Goal: Transaction & Acquisition: Purchase product/service

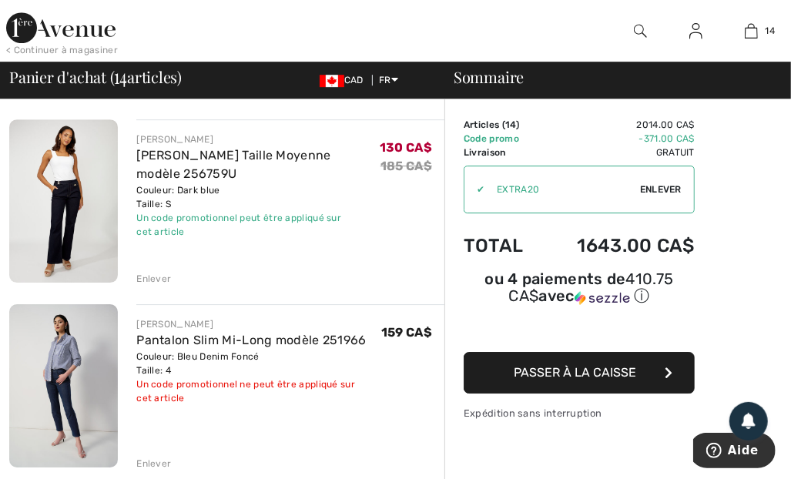
scroll to position [2339, 0]
click at [115, 357] on img at bounding box center [63, 386] width 109 height 163
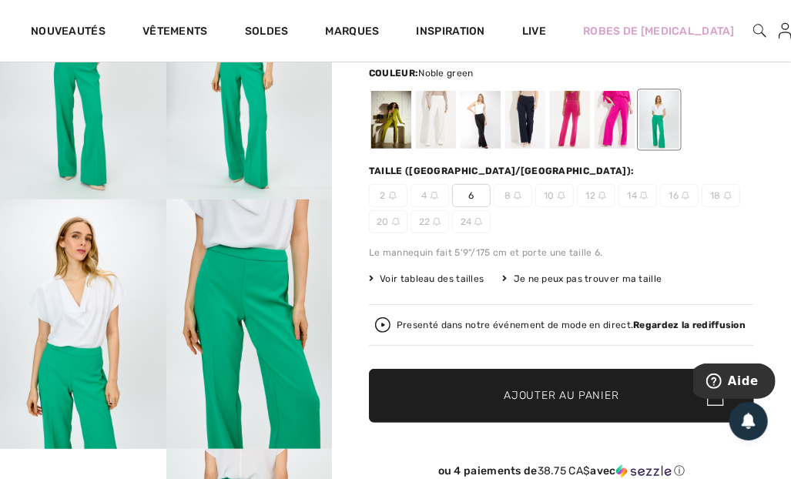
click at [440, 317] on div "Presenté dans notre événement de mode en direct. Regardez la rediffusion" at bounding box center [561, 324] width 373 height 15
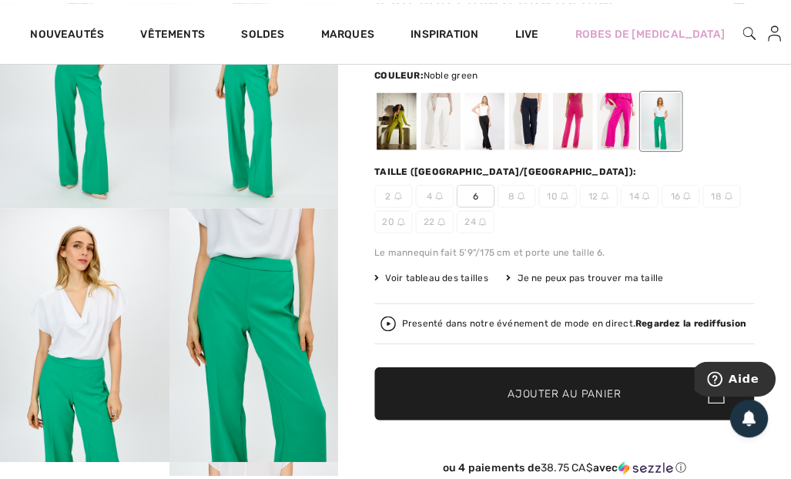
scroll to position [213, 0]
